Goal: Check status: Check status

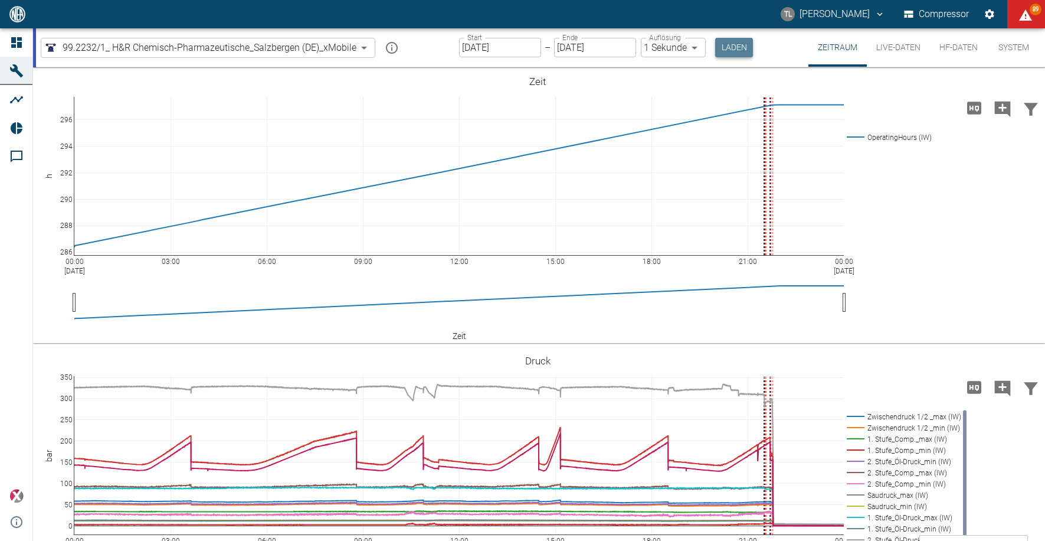
click at [728, 53] on button "Laden" at bounding box center [734, 47] width 38 height 19
click at [902, 42] on button "Live-Daten" at bounding box center [898, 47] width 63 height 38
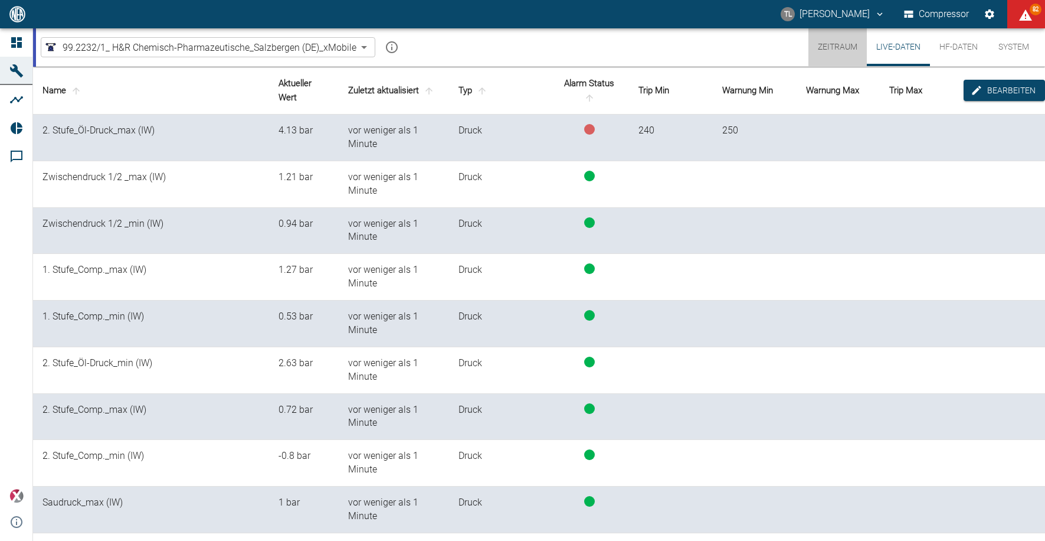
click at [844, 46] on button "Zeitraum" at bounding box center [838, 47] width 58 height 38
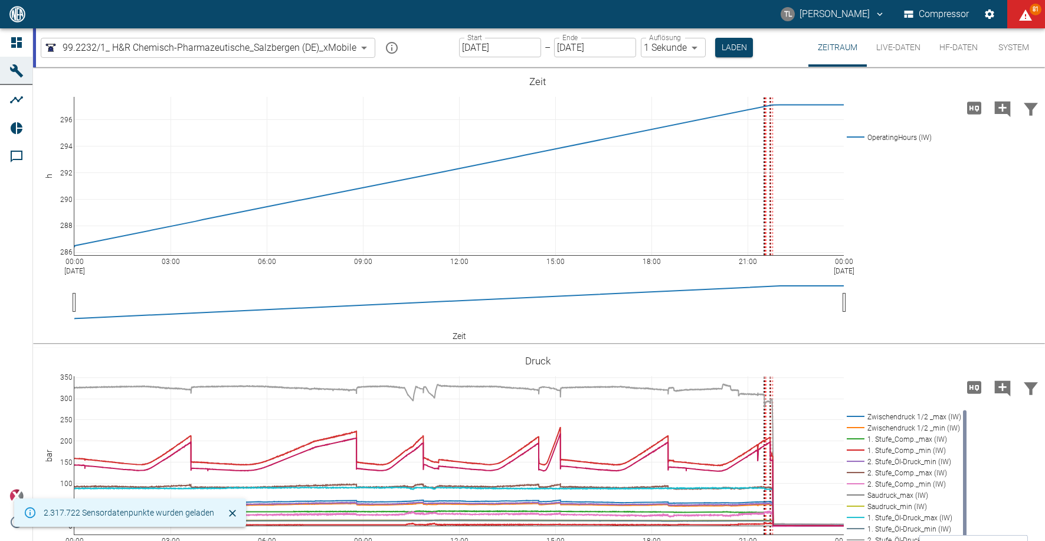
click at [525, 48] on input "[DATE]" at bounding box center [500, 47] width 82 height 19
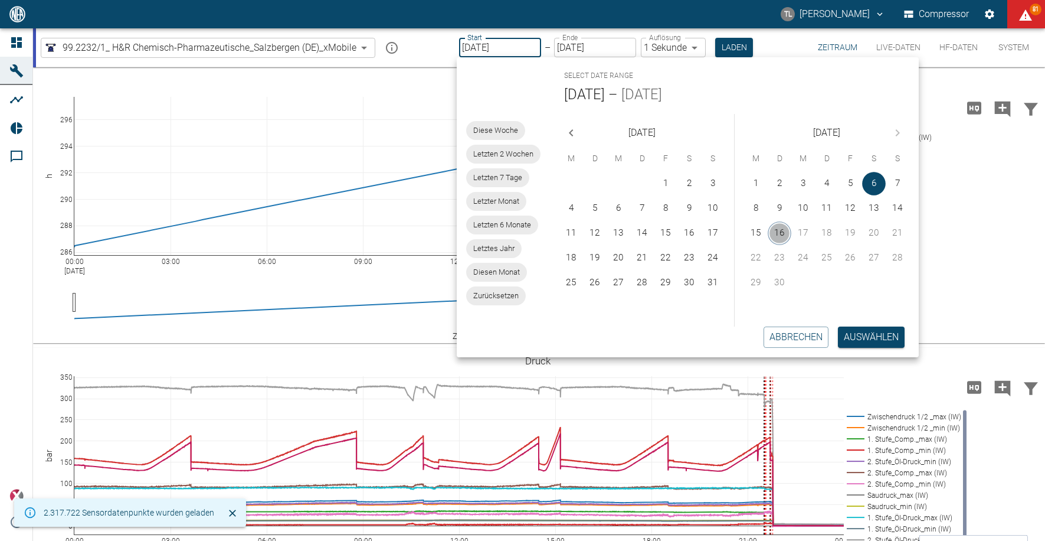
click at [782, 231] on button "16" at bounding box center [780, 233] width 24 height 24
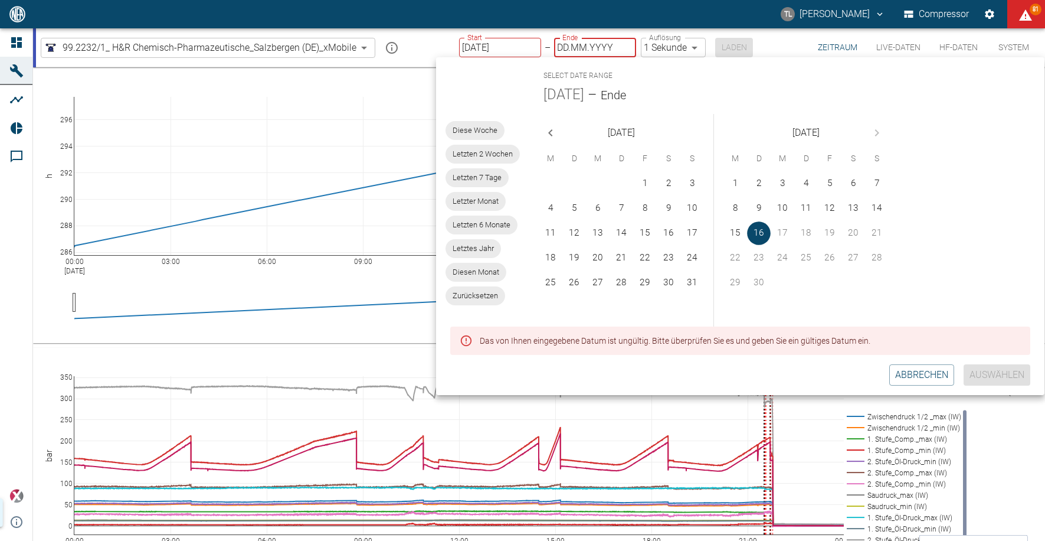
type input "[DATE]"
type input "DD.MM.YYYY"
click at [760, 229] on button "16" at bounding box center [759, 233] width 24 height 24
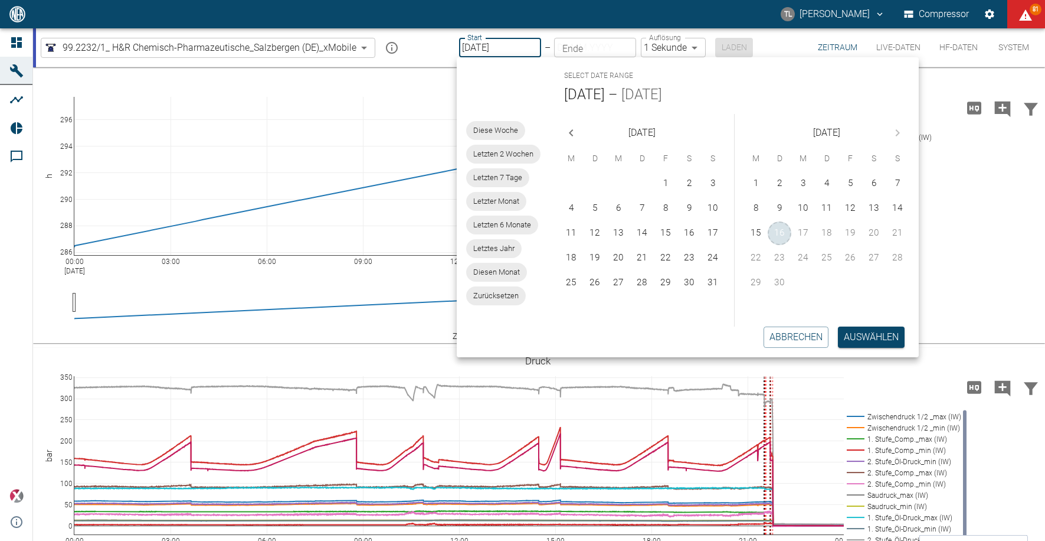
type input "[DATE]"
click at [871, 330] on button "Auswählen" at bounding box center [871, 336] width 67 height 21
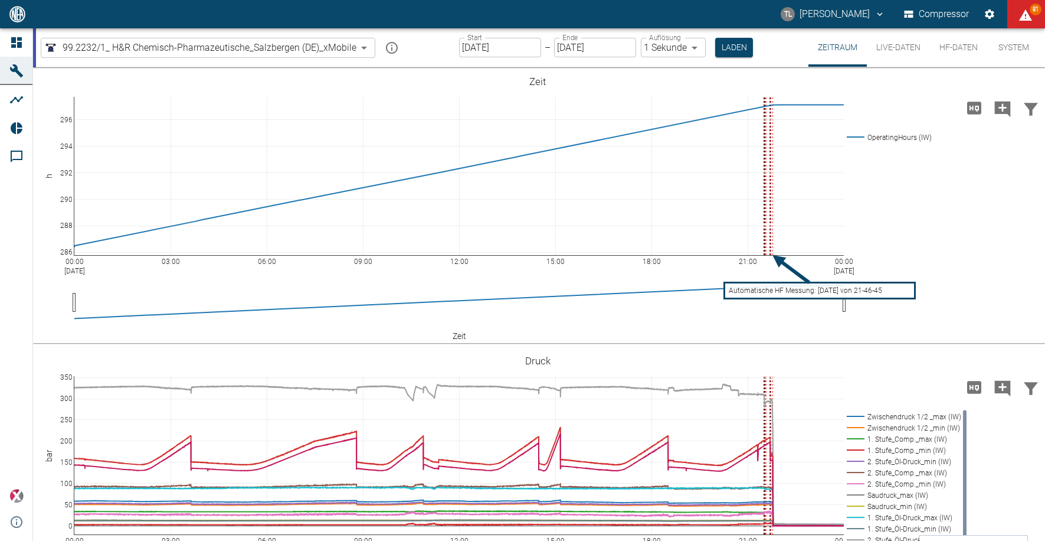
click at [723, 47] on button "Laden" at bounding box center [734, 47] width 38 height 19
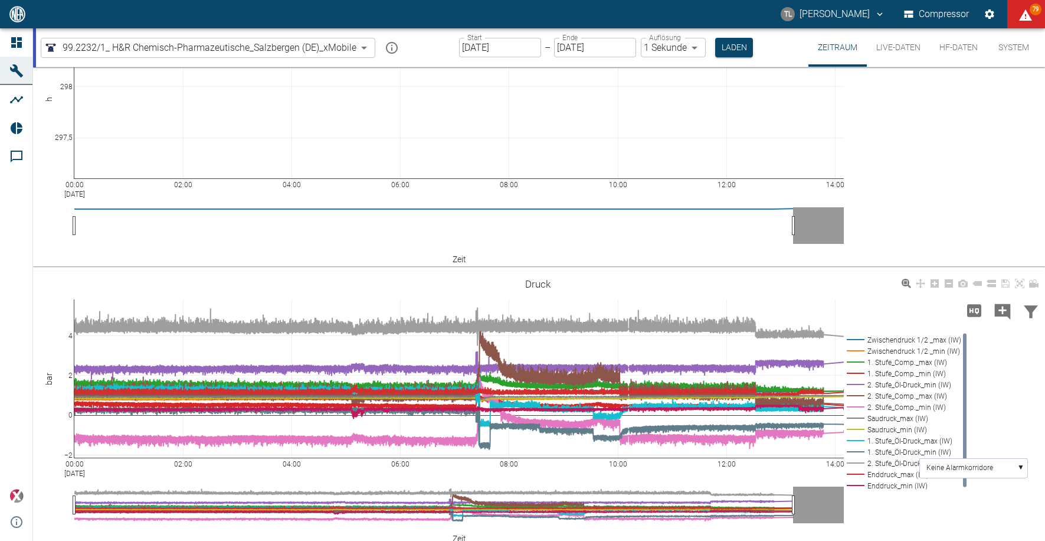
scroll to position [86, 0]
